Goal: Use online tool/utility: Utilize a website feature to perform a specific function

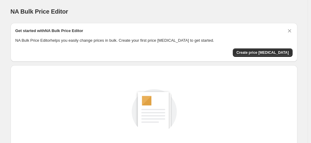
scroll to position [83, 0]
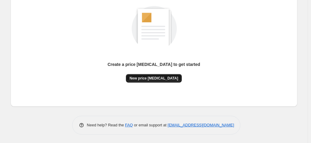
click at [166, 77] on span "New price [MEDICAL_DATA]" at bounding box center [154, 78] width 49 height 5
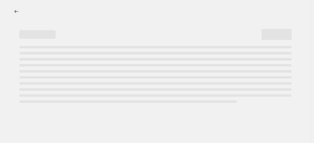
select select "percentage"
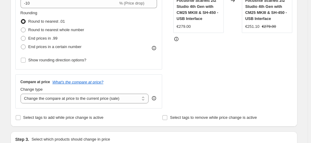
scroll to position [75, 0]
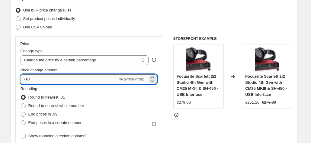
click at [95, 79] on input "-10" at bounding box center [70, 79] width 98 height 10
type input "-1"
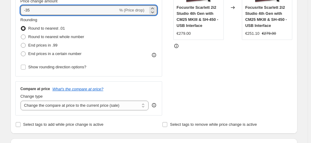
scroll to position [493, 0]
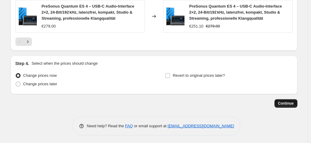
type input "-35"
click at [286, 99] on button "Continue" at bounding box center [286, 103] width 23 height 8
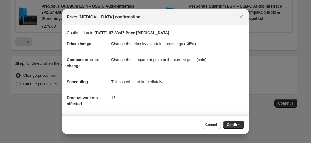
click at [229, 123] on span "Confirm" at bounding box center [234, 124] width 14 height 5
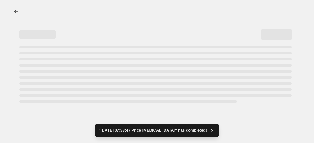
select select "percentage"
